Goal: Transaction & Acquisition: Purchase product/service

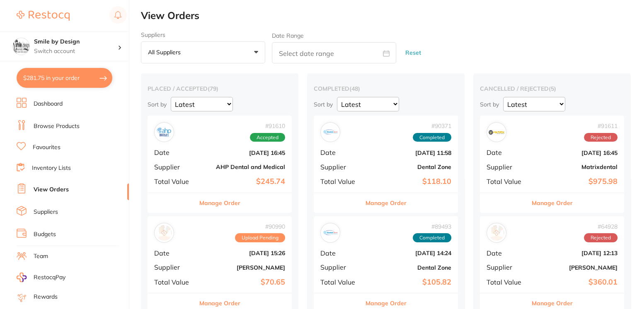
click at [60, 123] on link "Browse Products" at bounding box center [57, 126] width 46 height 8
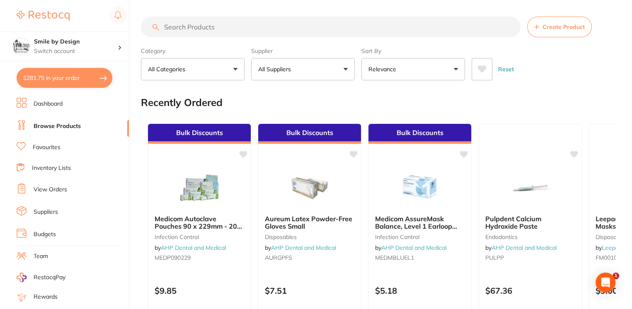
click at [202, 26] on input "search" at bounding box center [331, 27] width 380 height 21
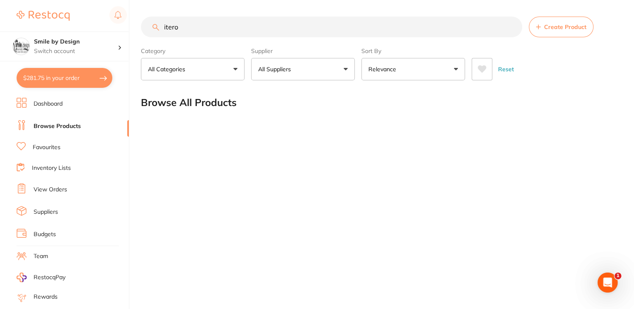
click at [194, 33] on input "itero" at bounding box center [331, 27] width 381 height 21
type input "i"
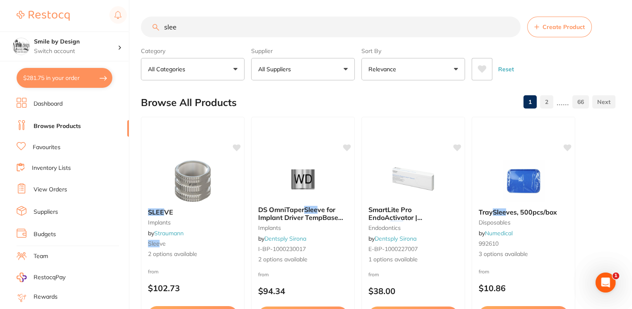
drag, startPoint x: 194, startPoint y: 33, endPoint x: 184, endPoint y: 30, distance: 10.9
click at [184, 30] on input "slee" at bounding box center [331, 27] width 380 height 21
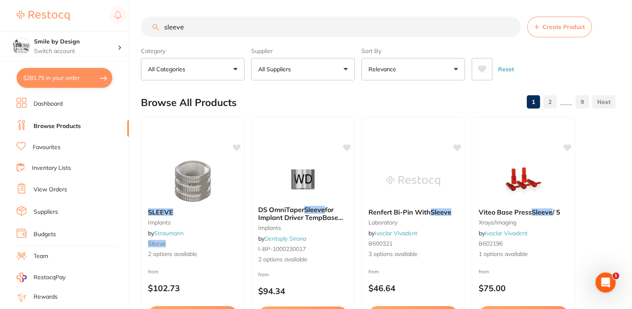
type input "sleeve"
